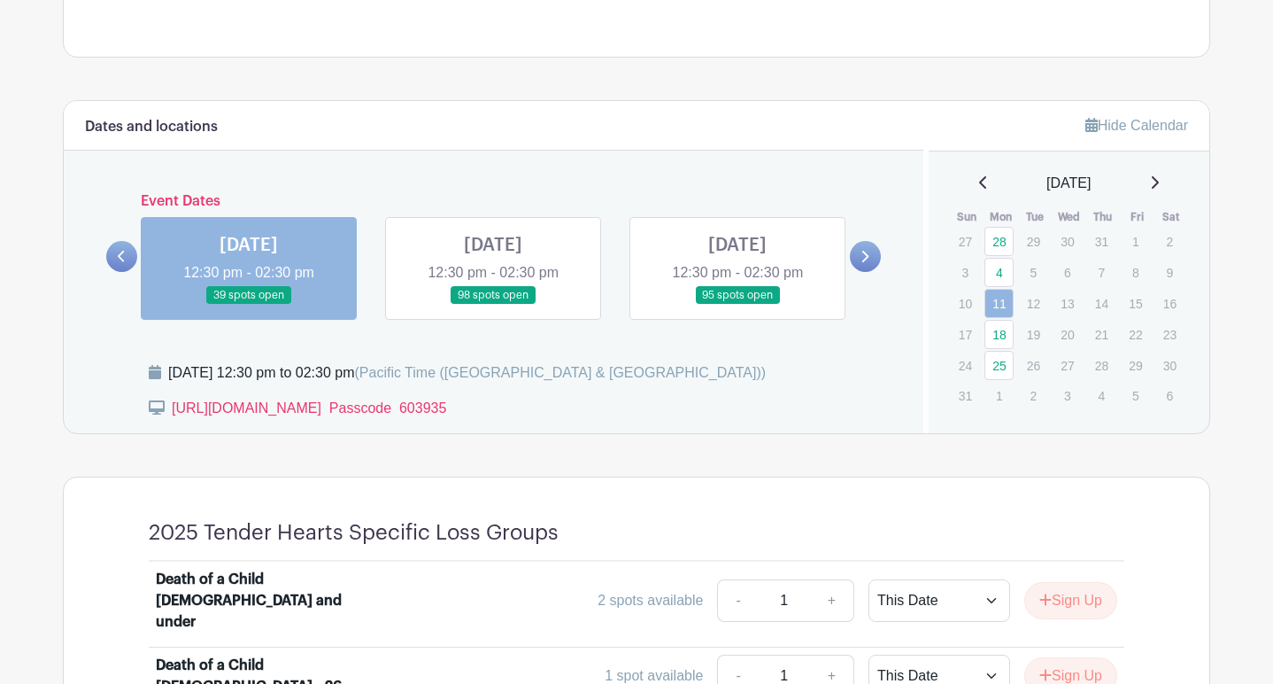
scroll to position [775, 0]
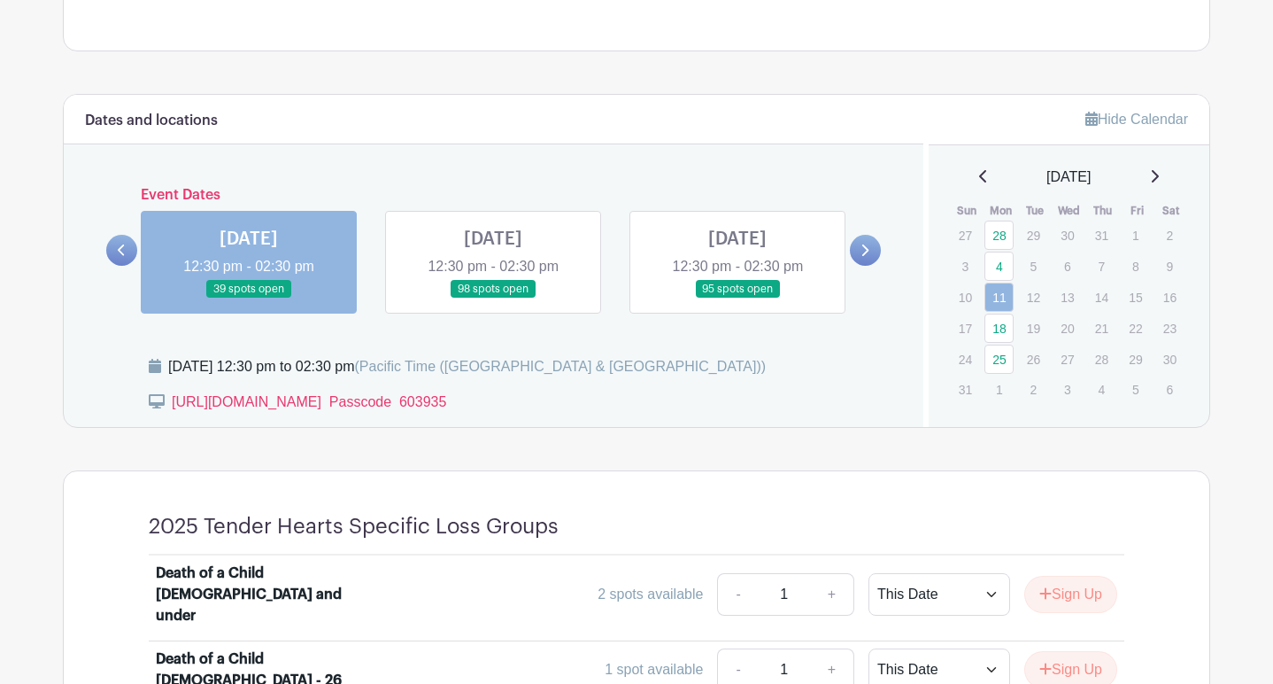
click at [249, 298] on link at bounding box center [249, 298] width 0 height 0
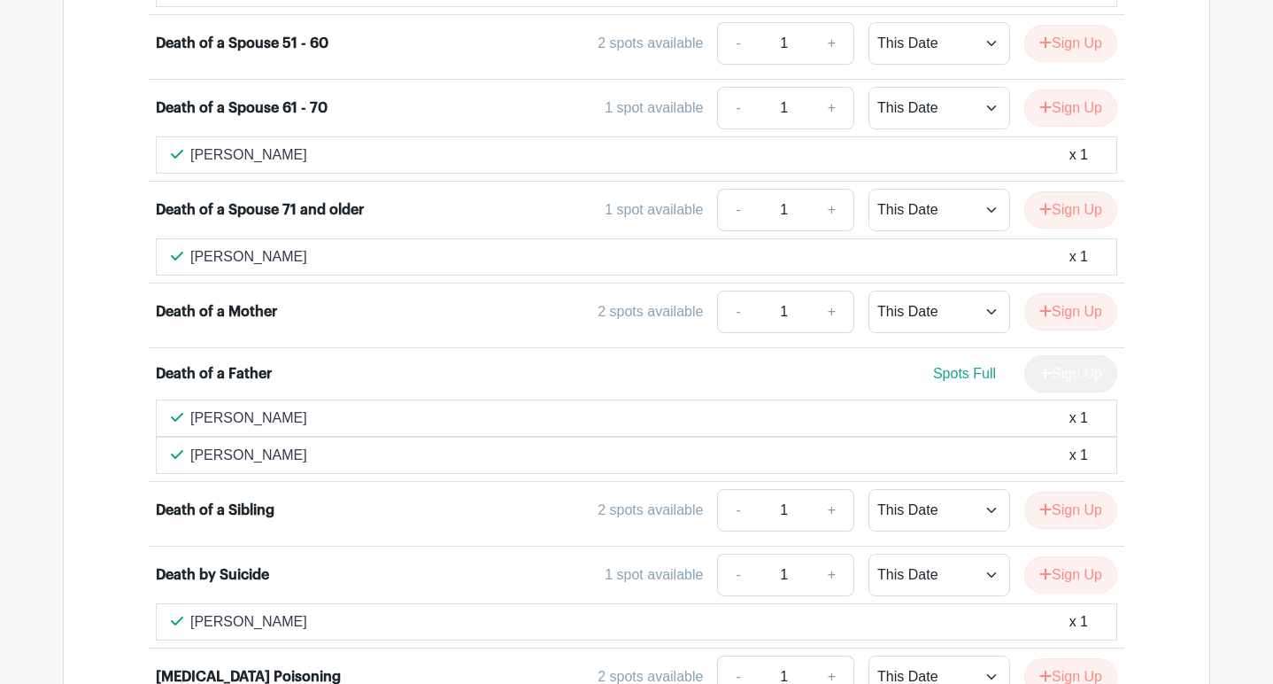
scroll to position [2047, 0]
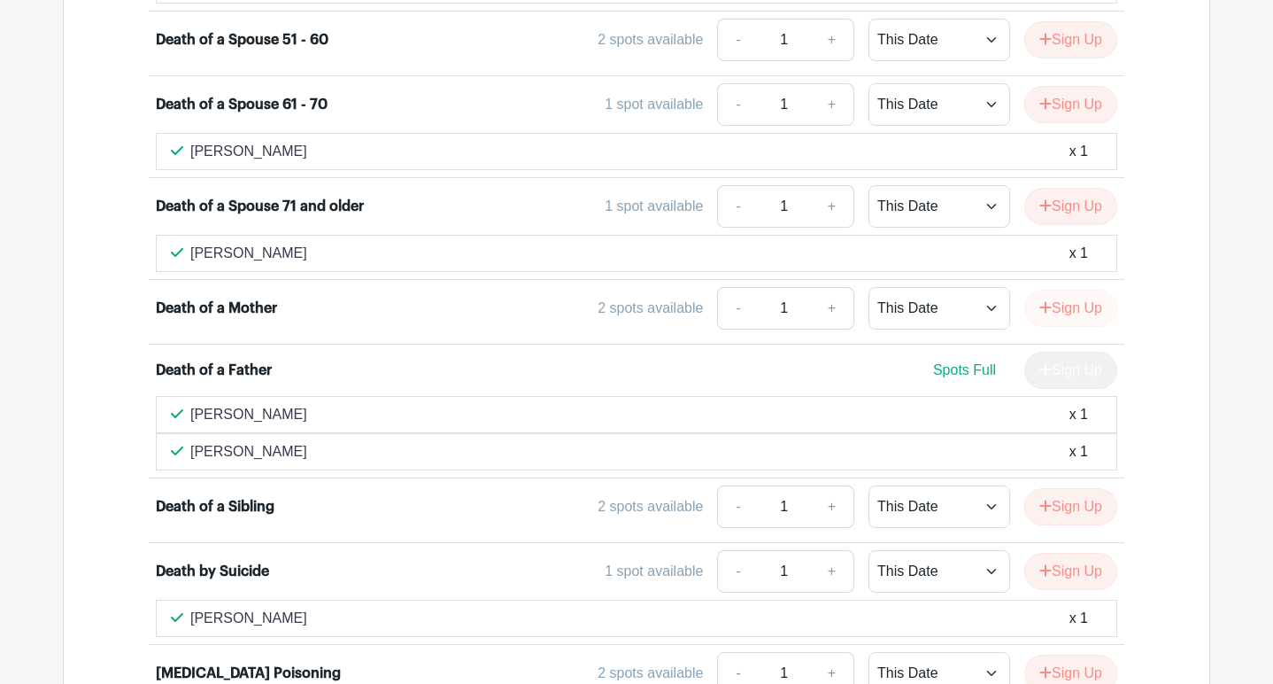
click at [1069, 290] on button "Sign Up" at bounding box center [1070, 308] width 93 height 37
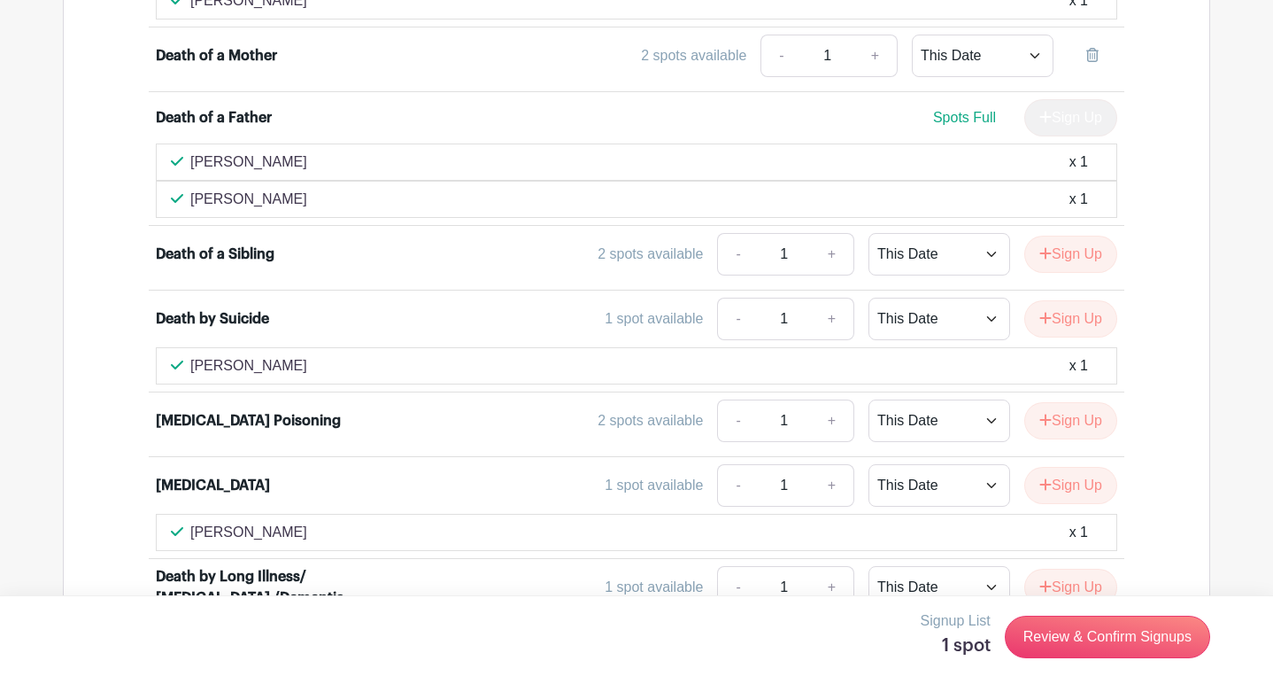
scroll to position [2300, 0]
click at [1091, 634] on link "Review & Confirm Signups" at bounding box center [1107, 636] width 205 height 42
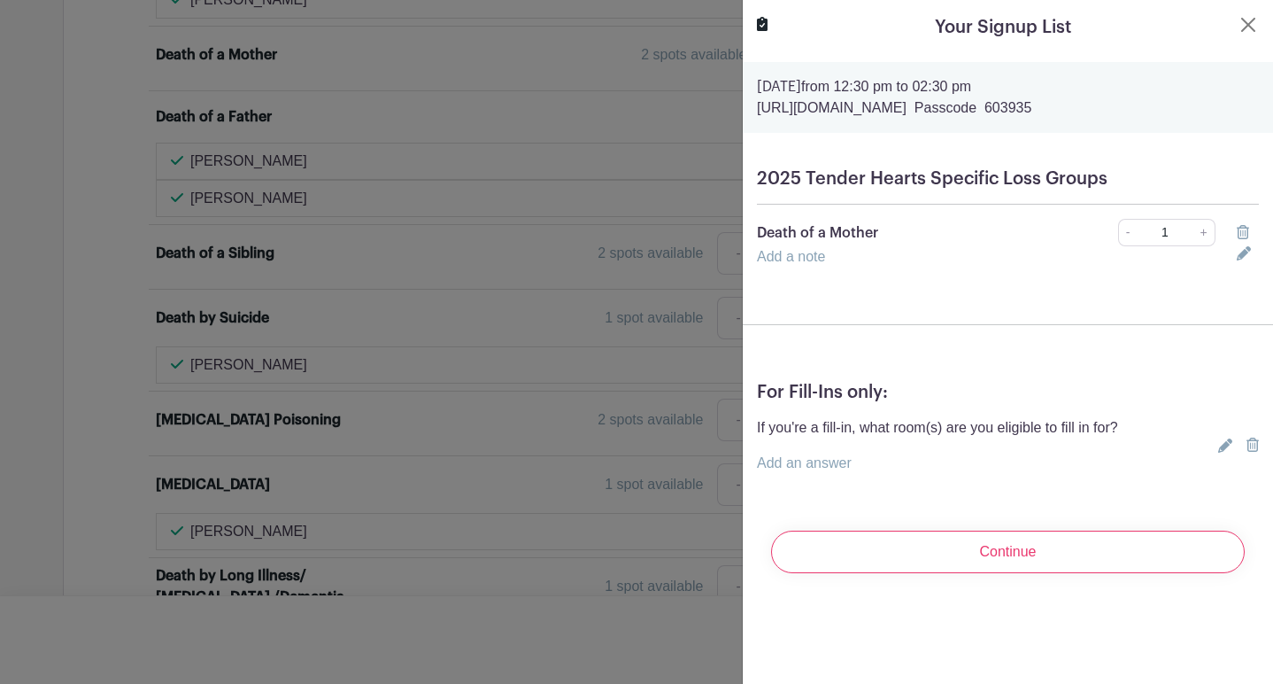
click at [1204, 234] on link "+" at bounding box center [1204, 232] width 22 height 27
click at [1130, 232] on link "-" at bounding box center [1127, 232] width 19 height 27
type input "1"
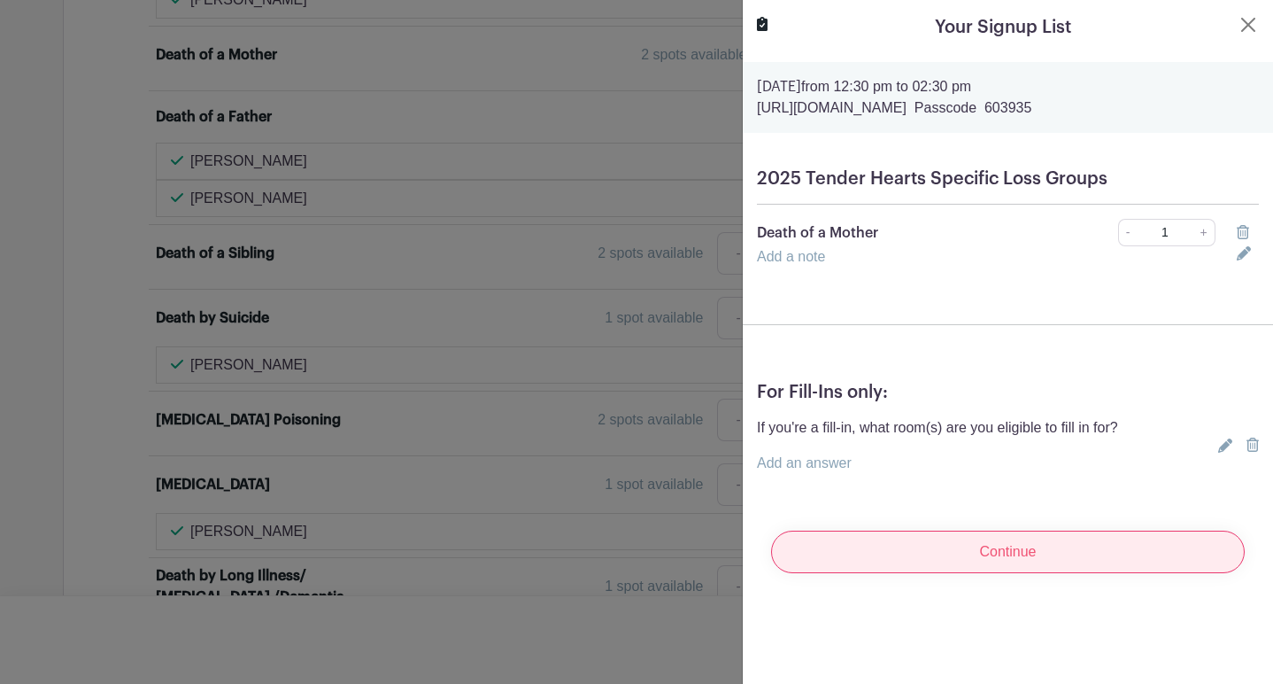
click at [1022, 558] on input "Continue" at bounding box center [1008, 551] width 474 height 42
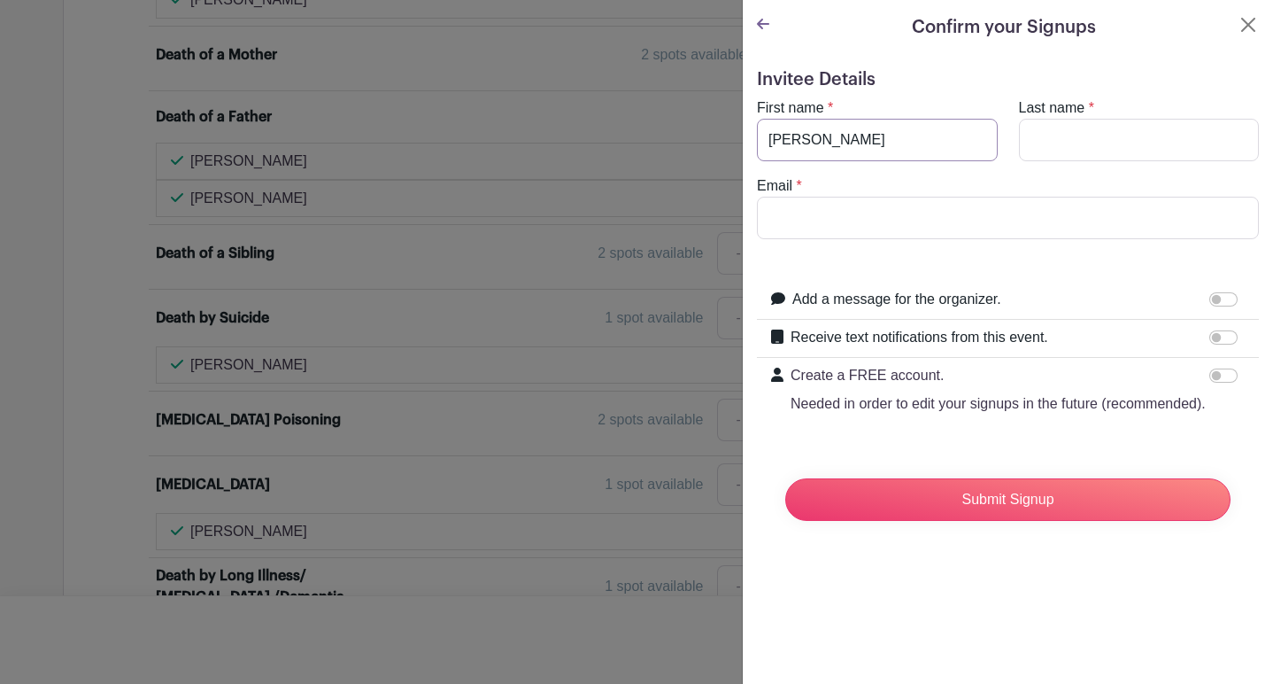
type input "[PERSON_NAME]"
type input "Levi"
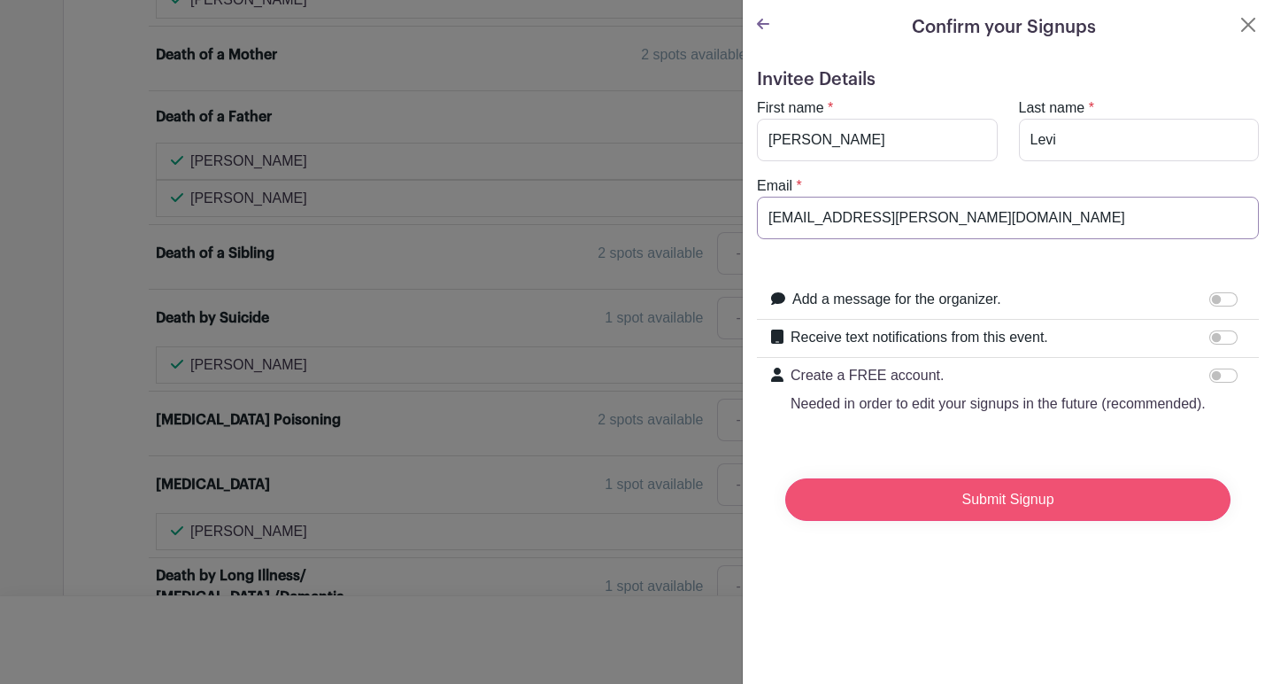
type input "[EMAIL_ADDRESS][PERSON_NAME][DOMAIN_NAME]"
click at [978, 496] on input "Submit Signup" at bounding box center [1007, 499] width 445 height 42
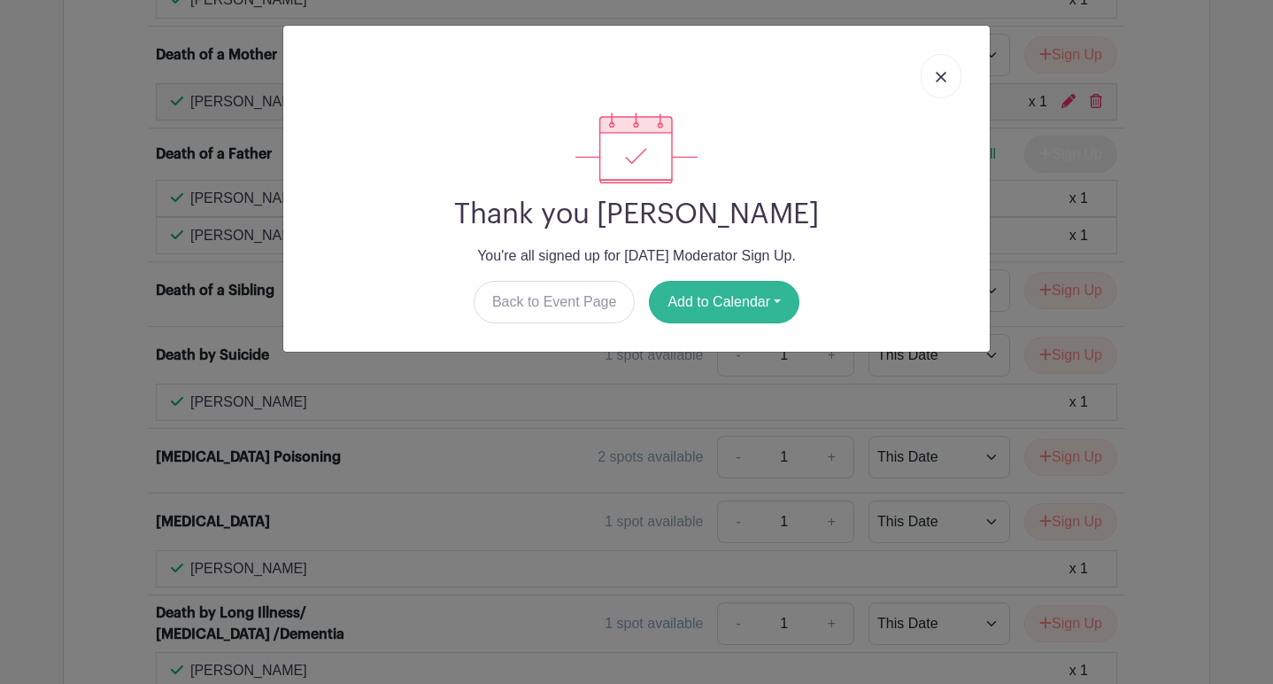
click at [738, 297] on button "Add to Calendar" at bounding box center [724, 302] width 151 height 42
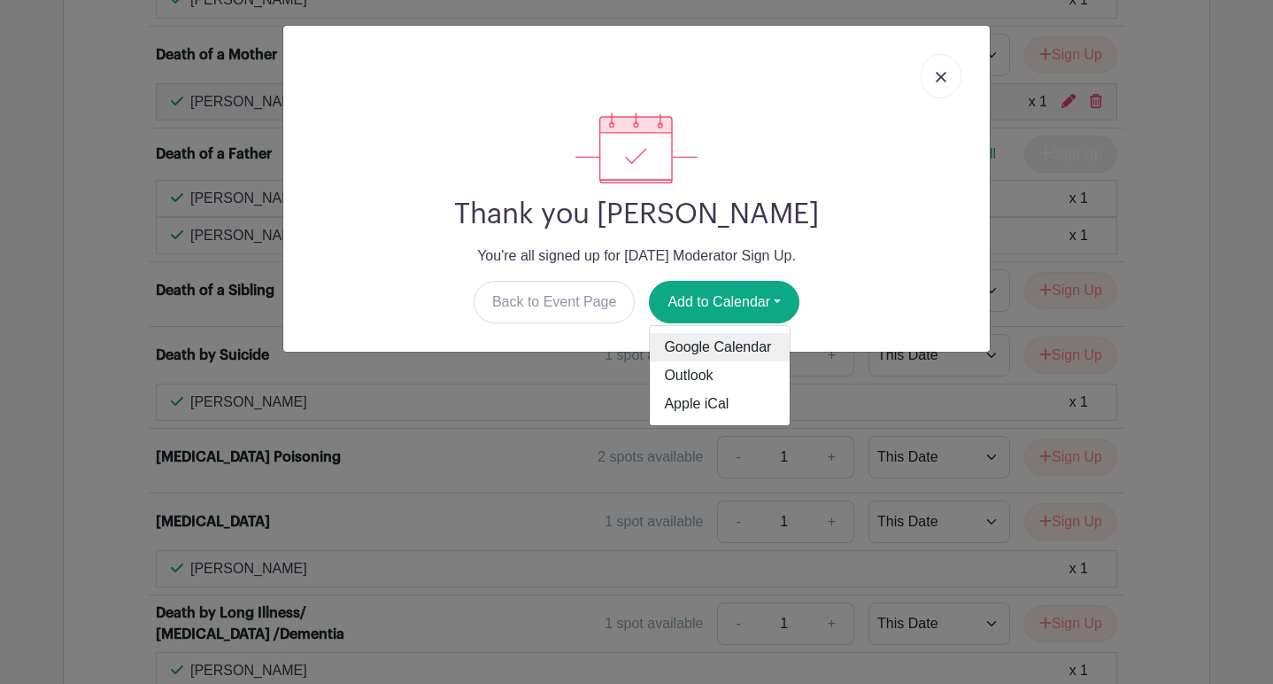
click at [738, 346] on link "Google Calendar" at bounding box center [720, 347] width 140 height 28
